Goal: Task Accomplishment & Management: Use online tool/utility

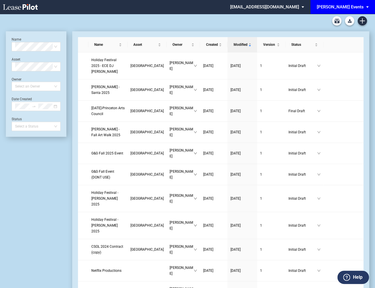
click at [303, 6] on md-select "edensevents@leasepilot.co Super Admin Area Admin Area Settings Sign Out" at bounding box center [268, 6] width 79 height 13
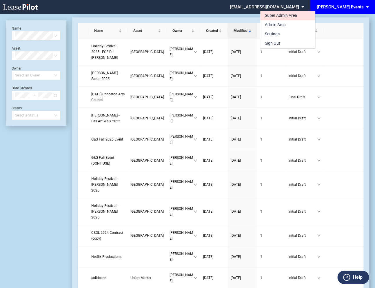
click at [286, 16] on div "Super Admin Area" at bounding box center [281, 16] width 32 height 6
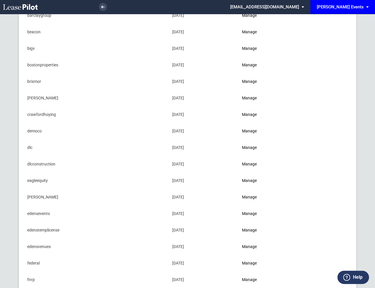
scroll to position [84, 0]
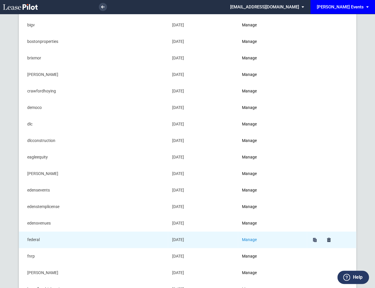
click at [249, 238] on link "Manage" at bounding box center [249, 239] width 15 height 5
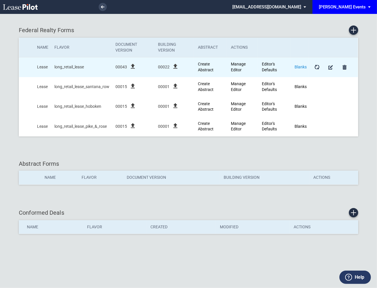
click at [299, 67] on link "Blanks" at bounding box center [301, 67] width 12 height 5
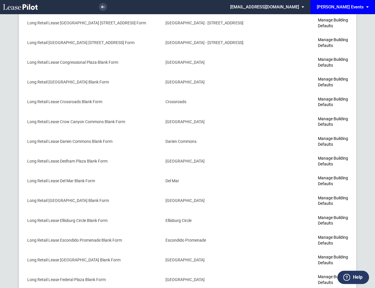
scroll to position [828, 0]
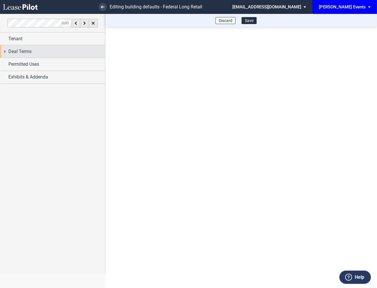
click at [5, 54] on div "Deal Terms" at bounding box center [52, 51] width 105 height 12
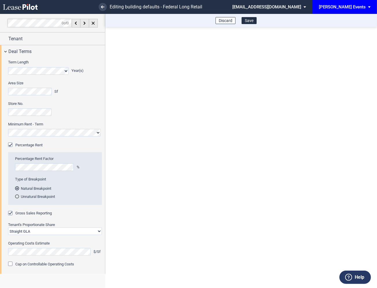
click at [306, 7] on md-select "[EMAIL_ADDRESS][DOMAIN_NAME] Super Admin Area Admin Area Settings Sign Out" at bounding box center [271, 6] width 79 height 13
click at [289, 16] on div "Super Admin Area" at bounding box center [284, 16] width 32 height 6
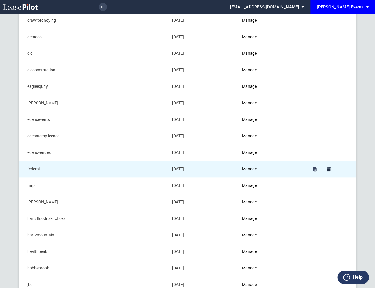
scroll to position [177, 0]
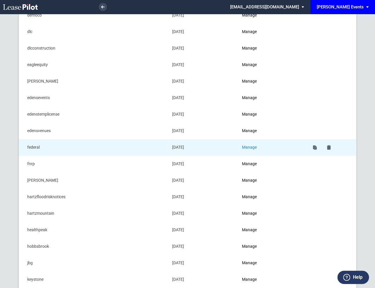
click at [248, 145] on link "Manage" at bounding box center [249, 147] width 15 height 5
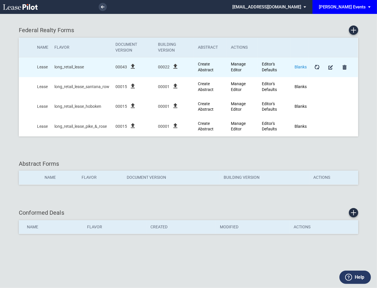
click at [300, 67] on link "Blanks" at bounding box center [301, 67] width 12 height 5
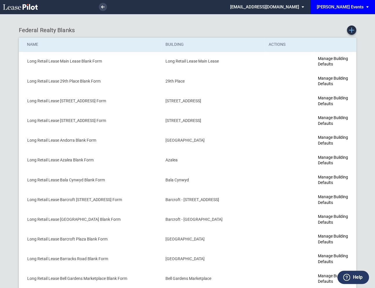
click at [350, 30] on icon "Create new Blank Form" at bounding box center [351, 30] width 5 height 5
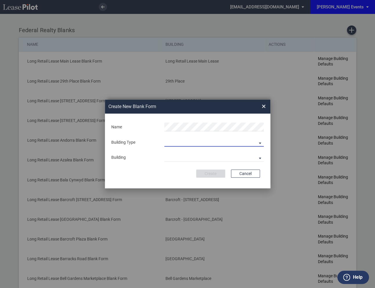
click at [214, 143] on md-select "Building Predefined Empty Building New Empty Building" at bounding box center [213, 142] width 99 height 9
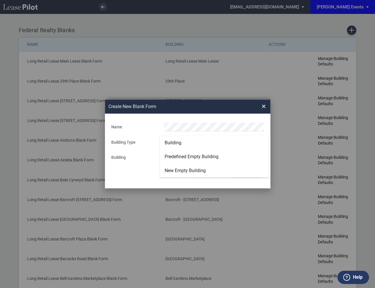
click at [188, 145] on md-option "Building" at bounding box center [214, 143] width 109 height 14
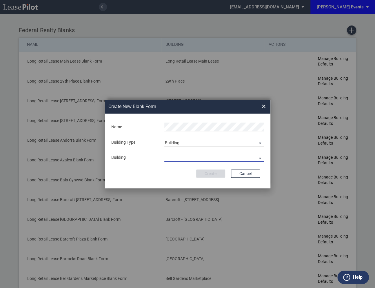
click at [184, 157] on md-select "29th Place 6464 Lincolnia Avenue 7770 Richmond Highway Andorra Azalea Bala Cynw…" at bounding box center [213, 157] width 99 height 9
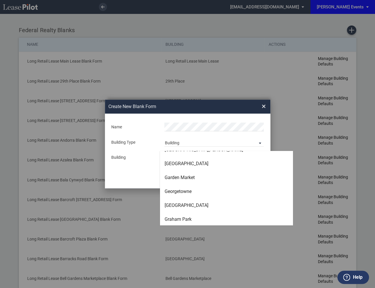
scroll to position [815, 0]
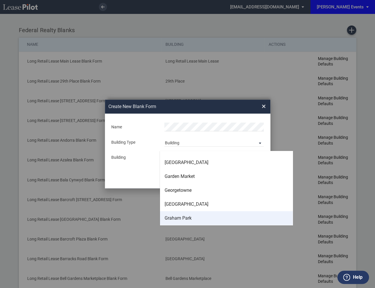
click at [182, 217] on div "Graham Park" at bounding box center [177, 218] width 27 height 6
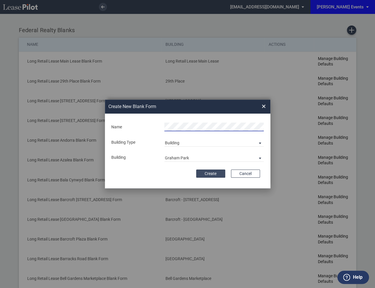
click at [210, 175] on button "Create" at bounding box center [210, 173] width 29 height 8
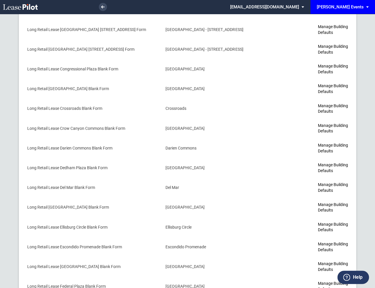
scroll to position [844, 0]
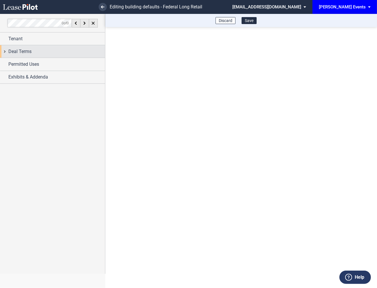
click at [5, 51] on div "Deal Terms" at bounding box center [52, 51] width 105 height 12
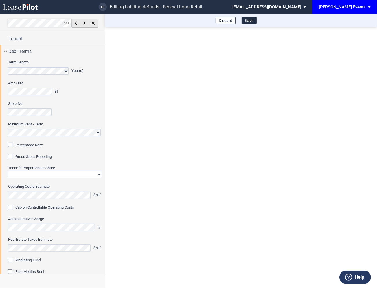
click at [11, 145] on div "Percentage Rent" at bounding box center [11, 145] width 6 height 6
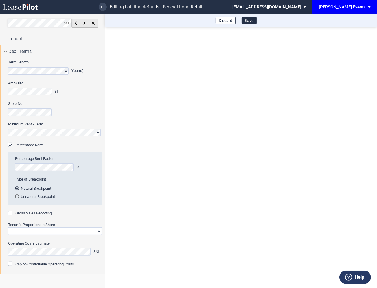
click at [11, 215] on div "Gross Sales Reporting" at bounding box center [11, 214] width 6 height 6
click at [21, 231] on select "Straight GLA Net Major" at bounding box center [55, 231] width 94 height 8
select select "straight GLA"
click at [8, 227] on select "Straight GLA Net Major" at bounding box center [55, 231] width 94 height 8
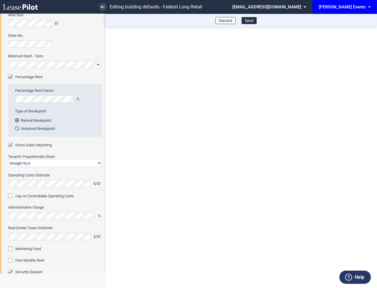
scroll to position [68, 0]
click at [10, 250] on div "Marketing Fund" at bounding box center [11, 249] width 6 height 6
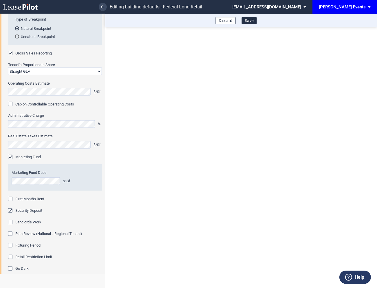
scroll to position [163, 0]
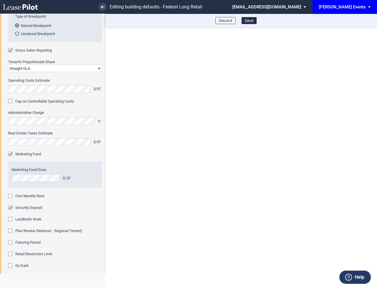
click at [11, 197] on div "First Month's Rent" at bounding box center [11, 197] width 6 height 6
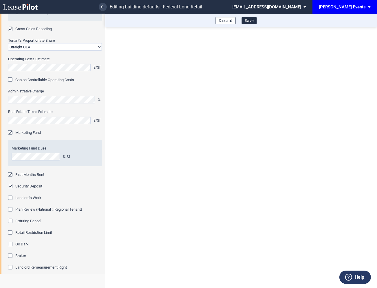
scroll to position [211, 0]
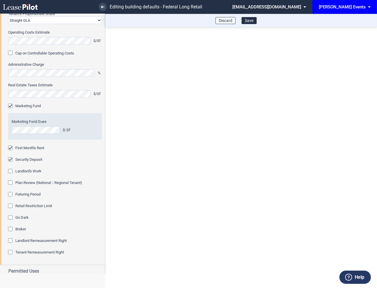
click at [12, 193] on div "Fixturing Period" at bounding box center [11, 195] width 6 height 6
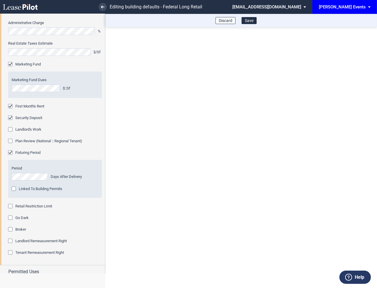
scroll to position [256, 0]
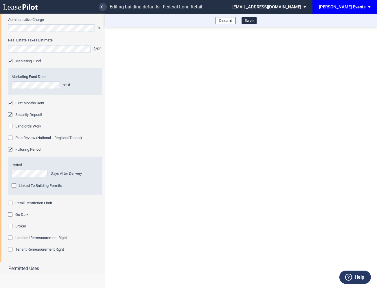
click at [12, 204] on div "Retail Restriction Limit" at bounding box center [11, 204] width 6 height 6
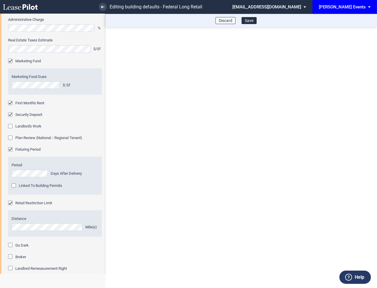
scroll to position [300, 0]
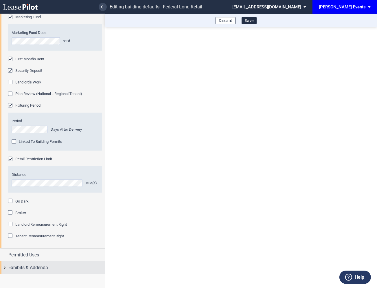
click at [4, 266] on div "Exhibits & Addenda" at bounding box center [52, 267] width 105 height 12
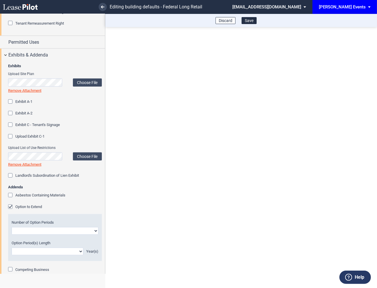
scroll to position [515, 0]
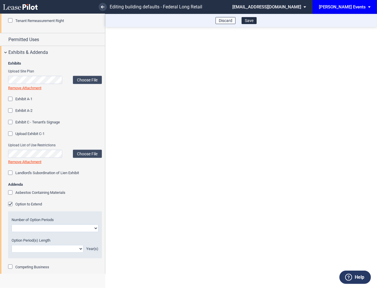
click at [10, 205] on div "Option to Extend" at bounding box center [11, 205] width 6 height 6
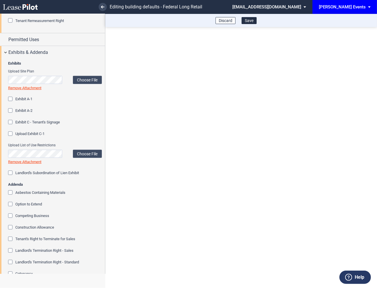
scroll to position [593, 0]
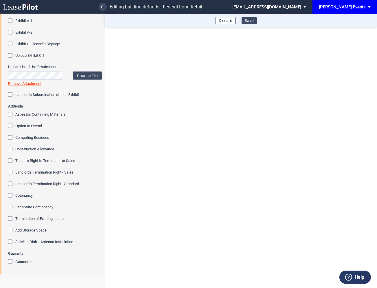
click at [251, 20] on button "Save" at bounding box center [249, 20] width 15 height 7
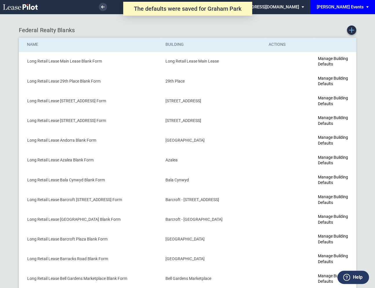
click at [353, 29] on icon "Create new Blank Form" at bounding box center [351, 30] width 5 height 5
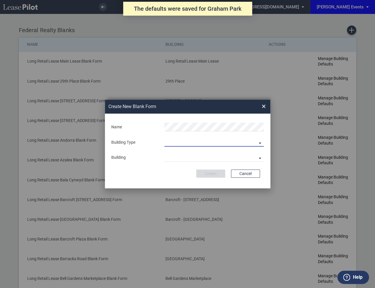
click at [170, 141] on md-select "Building Predefined Empty Building New Empty Building" at bounding box center [213, 142] width 99 height 9
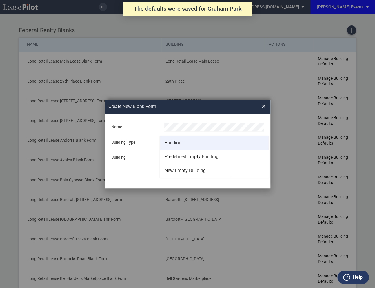
click at [167, 141] on div "Building" at bounding box center [172, 143] width 17 height 6
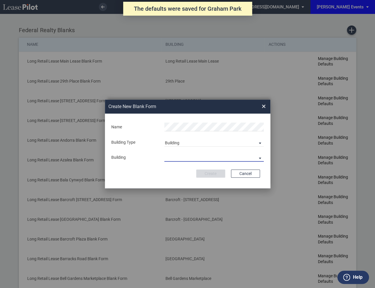
click at [173, 157] on md-select "29th Place 6464 Lincolnia Avenue 7770 Richmond Highway Andorra Azalea Bala Cynw…" at bounding box center [213, 157] width 99 height 9
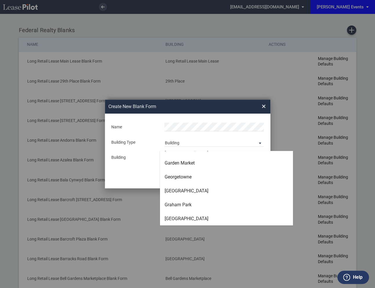
scroll to position [830, 0]
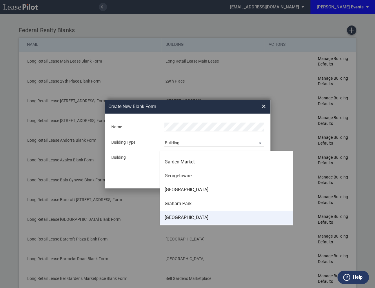
click at [176, 215] on div "Gratiot Plaza" at bounding box center [186, 217] width 44 height 6
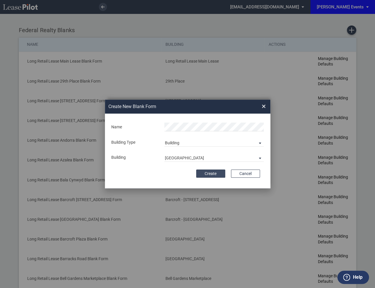
click at [208, 172] on button "Create" at bounding box center [210, 173] width 29 height 8
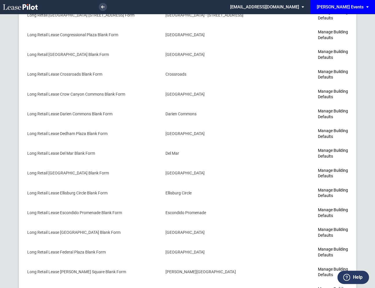
scroll to position [860, 0]
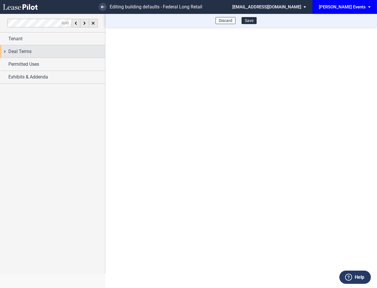
click at [3, 51] on div "Deal Terms" at bounding box center [52, 51] width 105 height 12
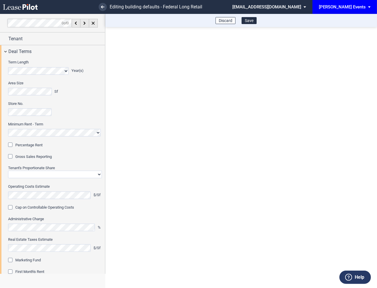
click at [11, 145] on div "Percentage Rent" at bounding box center [11, 145] width 6 height 6
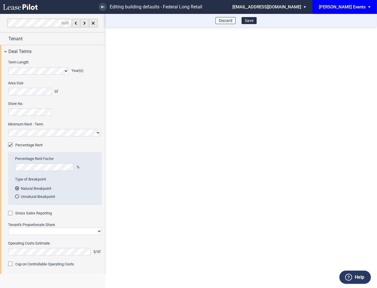
click at [11, 212] on div "Gross Sales Reporting" at bounding box center [11, 214] width 6 height 6
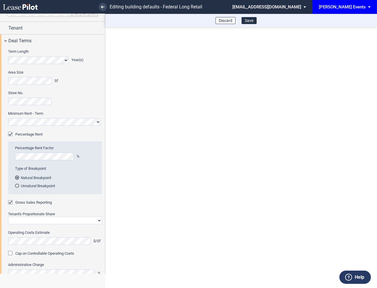
scroll to position [24, 0]
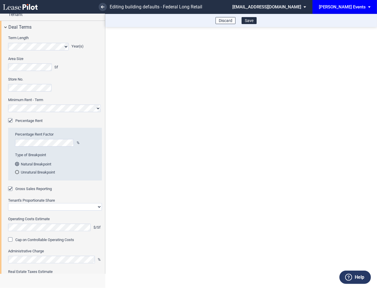
click at [22, 205] on select "Straight GLA Net Major" at bounding box center [55, 207] width 94 height 8
select select "straight GLA"
click at [8, 203] on select "Straight GLA Net Major" at bounding box center [55, 207] width 94 height 8
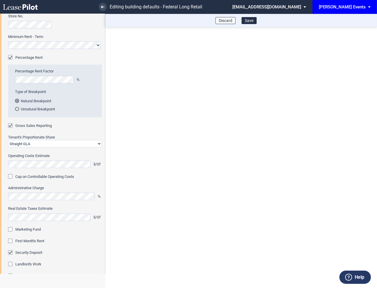
scroll to position [90, 0]
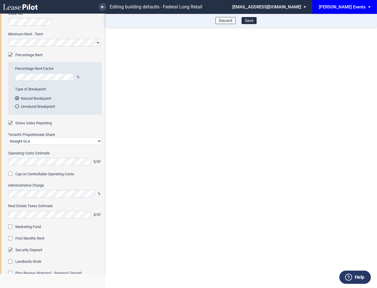
click at [10, 226] on div "Marketing Fund" at bounding box center [11, 227] width 6 height 6
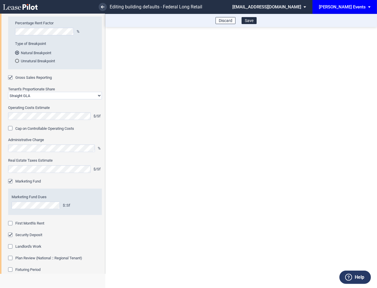
click at [11, 225] on div "First Month's Rent" at bounding box center [11, 224] width 6 height 6
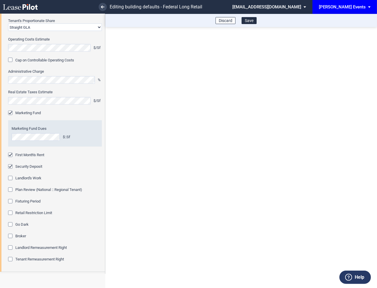
scroll to position [205, 0]
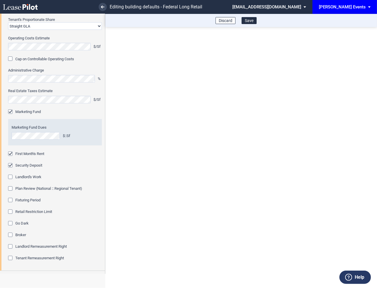
click at [13, 201] on div "Fixturing Period" at bounding box center [11, 201] width 6 height 6
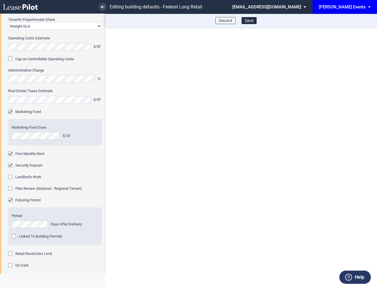
scroll to position [254, 0]
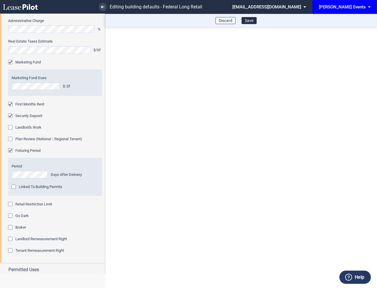
click at [12, 203] on div "Retail Restriction Limit" at bounding box center [11, 205] width 6 height 6
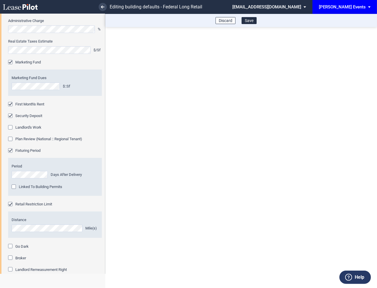
scroll to position [300, 0]
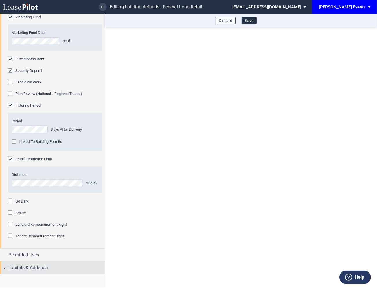
click at [3, 269] on div "Exhibits & Addenda" at bounding box center [52, 267] width 105 height 12
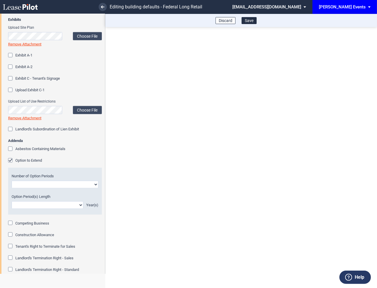
scroll to position [580, 0]
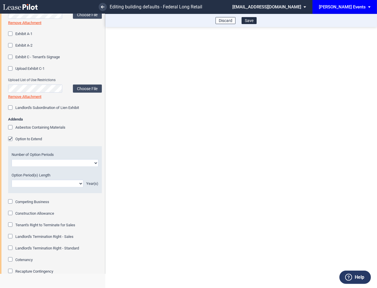
click at [10, 138] on div "Option to Extend" at bounding box center [11, 140] width 6 height 6
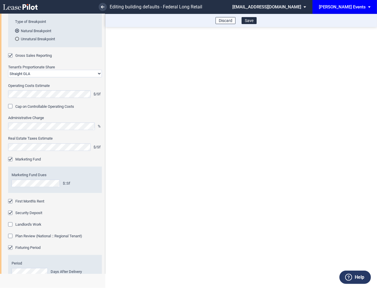
scroll to position [38, 0]
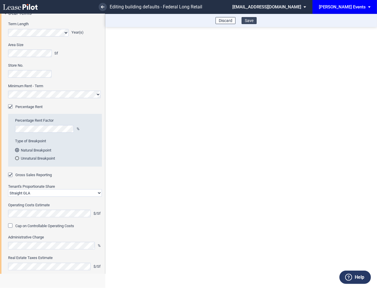
click at [250, 22] on button "Save" at bounding box center [249, 20] width 15 height 7
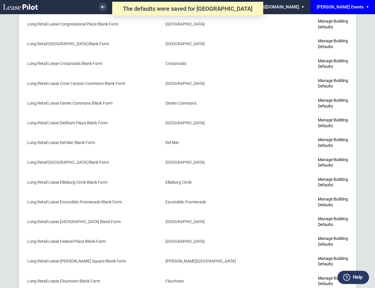
scroll to position [860, 0]
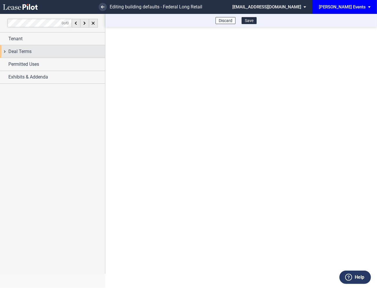
click at [6, 53] on div "Deal Terms" at bounding box center [52, 51] width 105 height 12
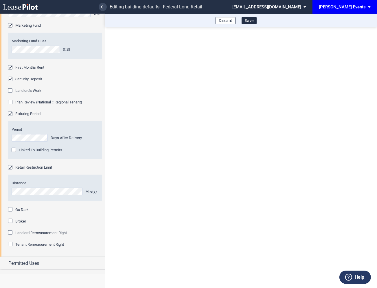
scroll to position [300, 0]
